Goal: Navigation & Orientation: Find specific page/section

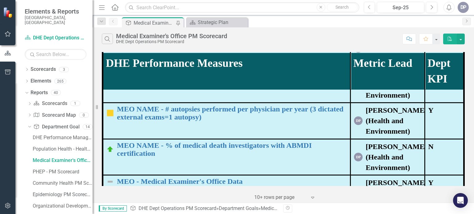
scroll to position [235, 0]
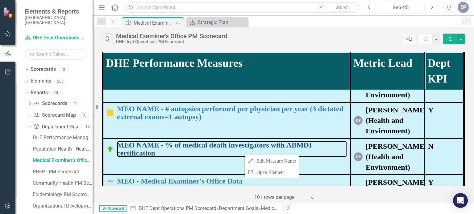
click at [244, 155] on link "MEO NAME - % of medical death investigators with ABMDI certification" at bounding box center [232, 149] width 230 height 16
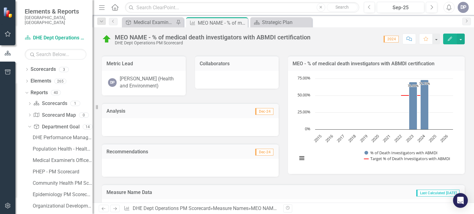
scroll to position [64, 0]
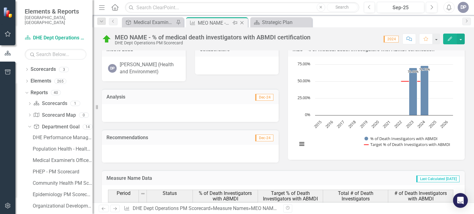
click at [241, 22] on icon at bounding box center [241, 22] width 3 height 3
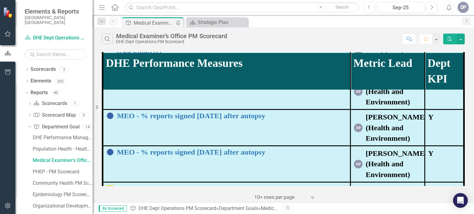
scroll to position [591, 0]
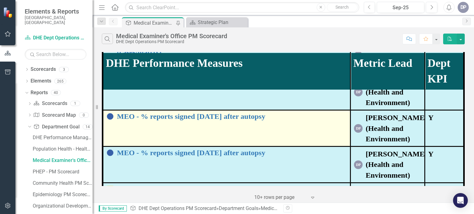
click at [205, 125] on td "MEO - % reports signed [DATE] after autopsy Edit Edit Measure Name Link Open El…" at bounding box center [227, 128] width 248 height 36
click at [202, 113] on link "MEO - % reports signed [DATE] after autopsy" at bounding box center [232, 117] width 230 height 8
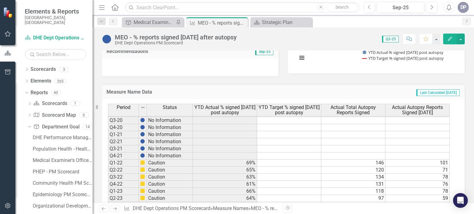
scroll to position [136, 0]
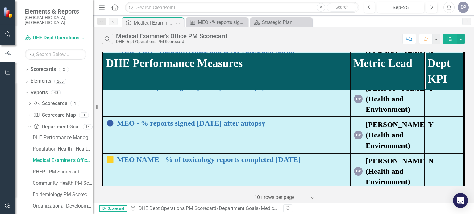
scroll to position [593, 0]
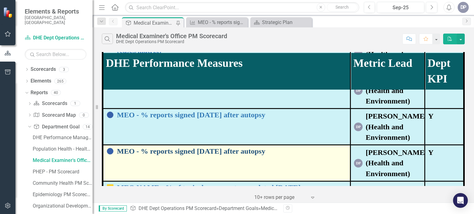
click at [169, 148] on link "MEO - % reports signed [DATE] after autopsy" at bounding box center [232, 152] width 230 height 8
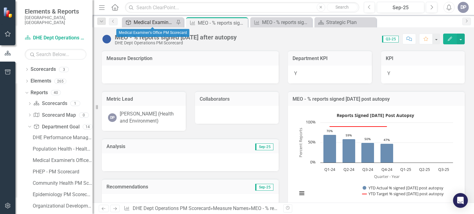
click at [152, 21] on div "Medical Examiner's Office PM Scorecard" at bounding box center [154, 23] width 41 height 8
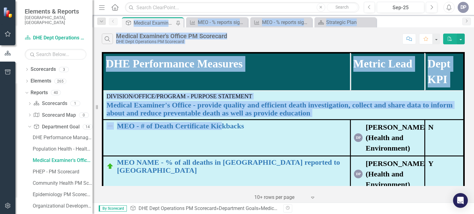
drag, startPoint x: 228, startPoint y: 148, endPoint x: 442, endPoint y: -31, distance: 279.7
click at [442, 0] on html "Elements & Reports [GEOGRAPHIC_DATA], [GEOGRAPHIC_DATA] Scorecard DHE Dept Oper…" at bounding box center [237, 107] width 474 height 214
click at [370, 6] on icon "button" at bounding box center [369, 7] width 2 height 4
